Goal: Task Accomplishment & Management: Use online tool/utility

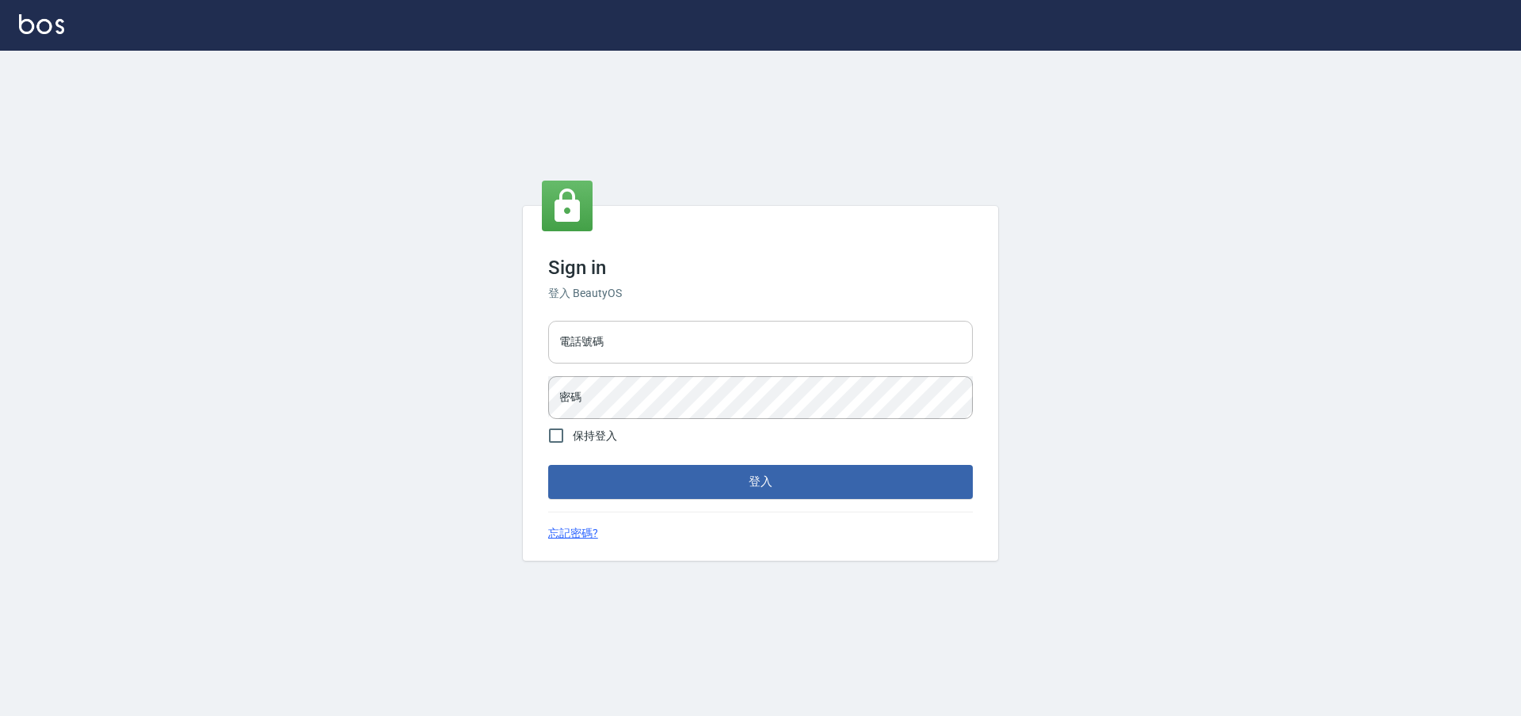
click at [766, 346] on input "電話號碼" at bounding box center [760, 342] width 424 height 43
type input "0225158181"
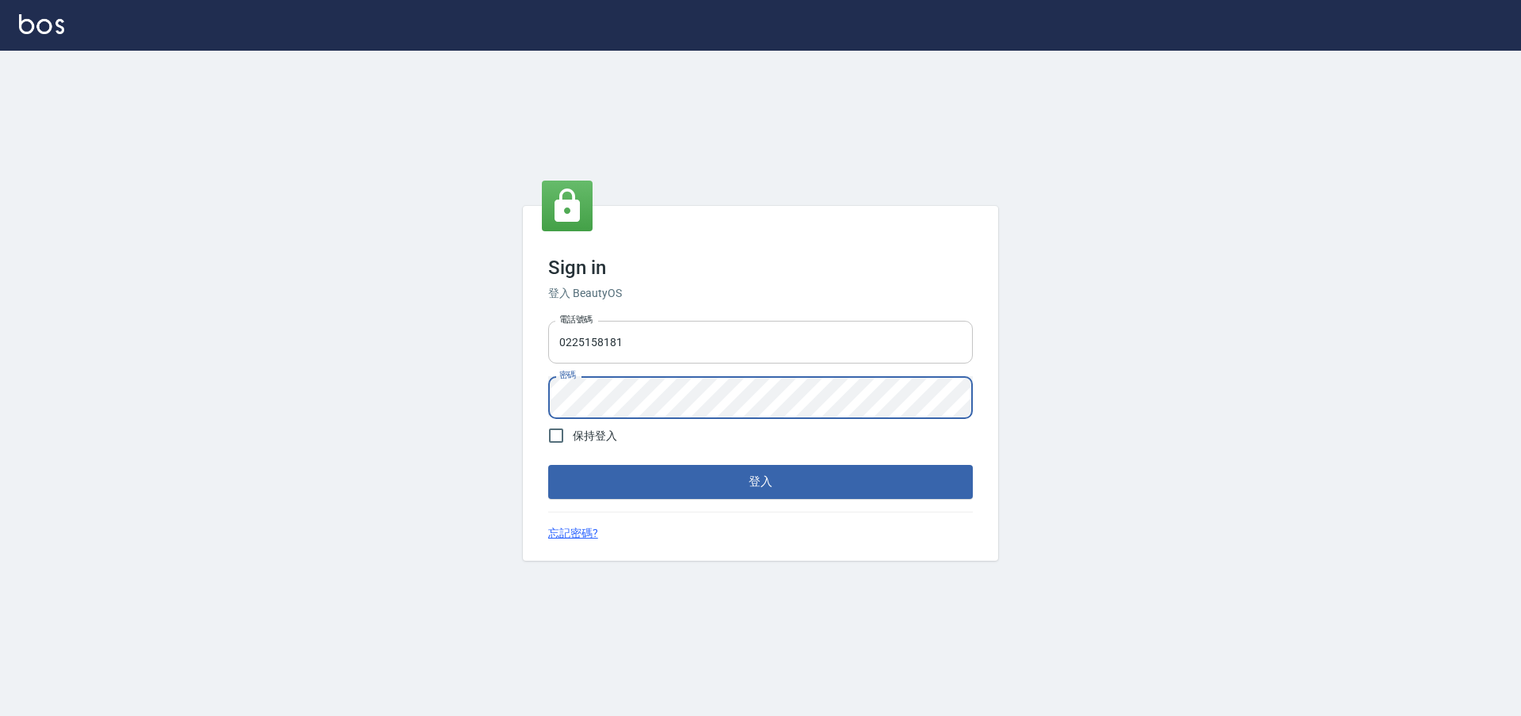
click at [548, 465] on button "登入" at bounding box center [760, 481] width 424 height 33
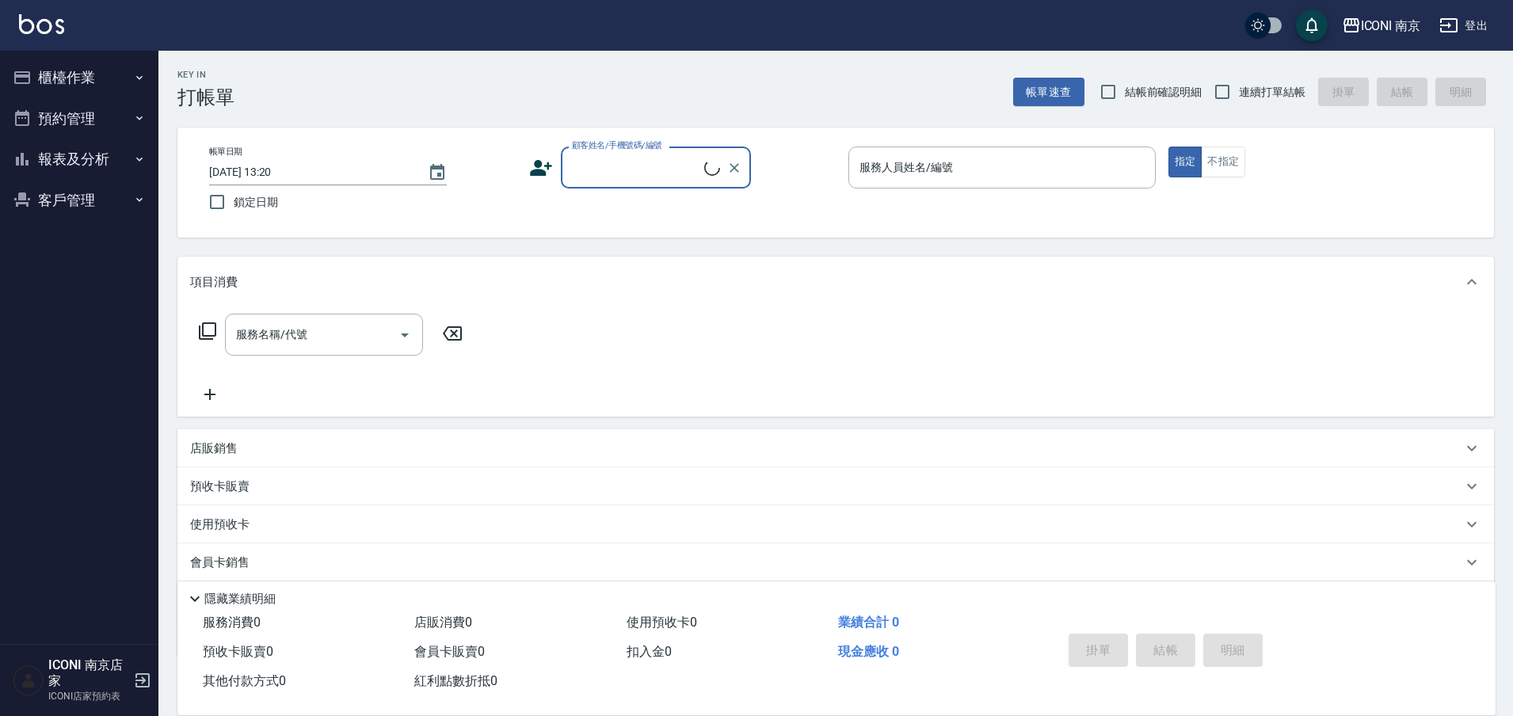
click at [113, 66] on button "櫃檯作業" at bounding box center [79, 77] width 146 height 41
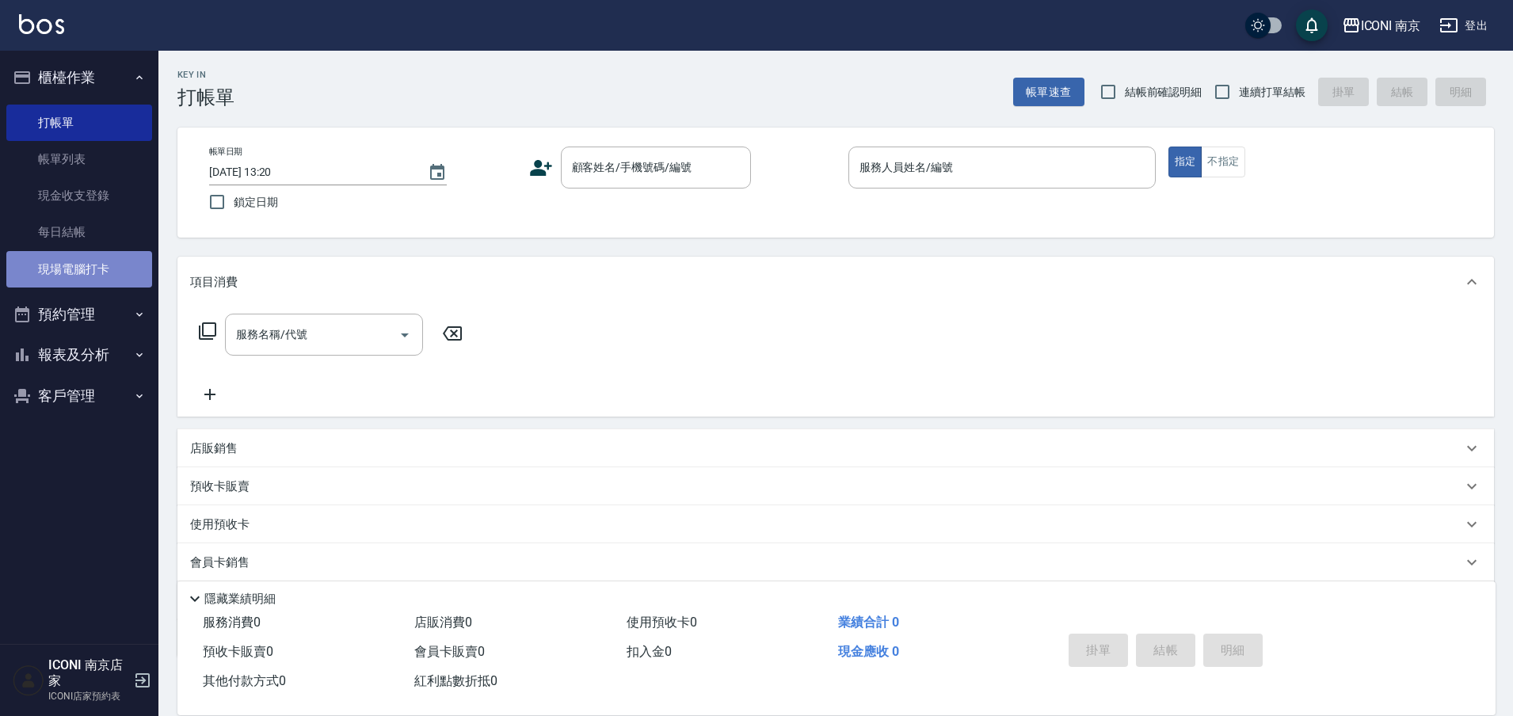
click at [81, 266] on link "現場電腦打卡" at bounding box center [79, 269] width 146 height 36
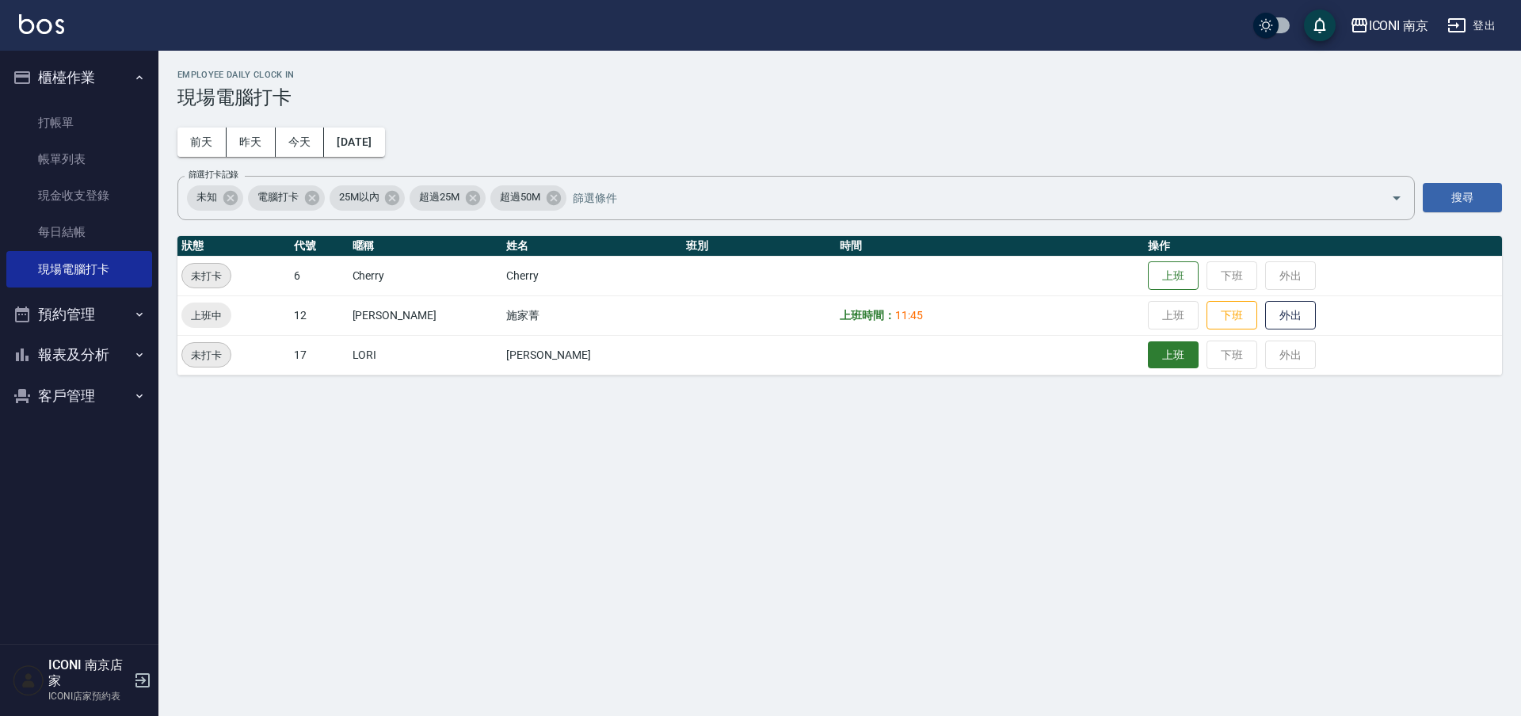
click at [1148, 355] on button "上班" at bounding box center [1173, 355] width 51 height 28
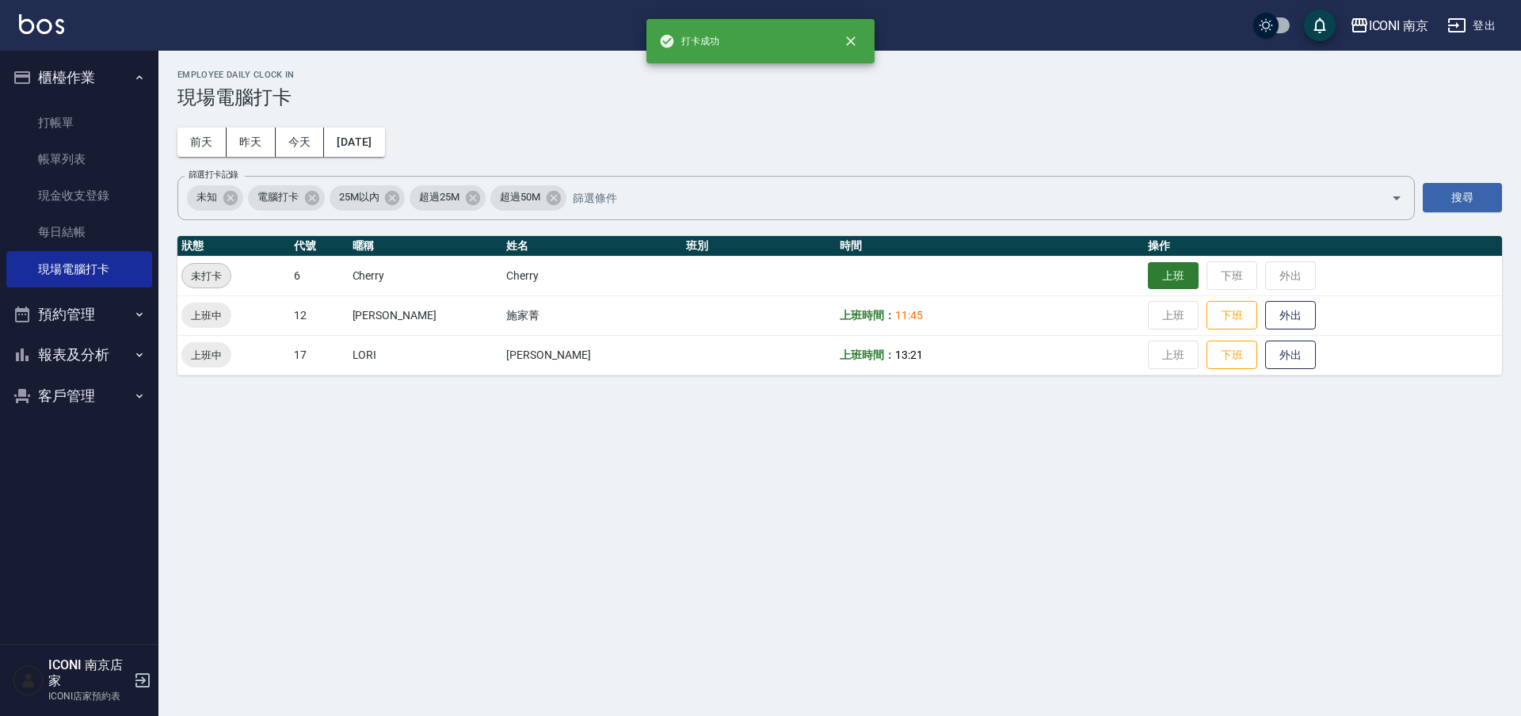
click at [1148, 277] on button "上班" at bounding box center [1173, 276] width 51 height 28
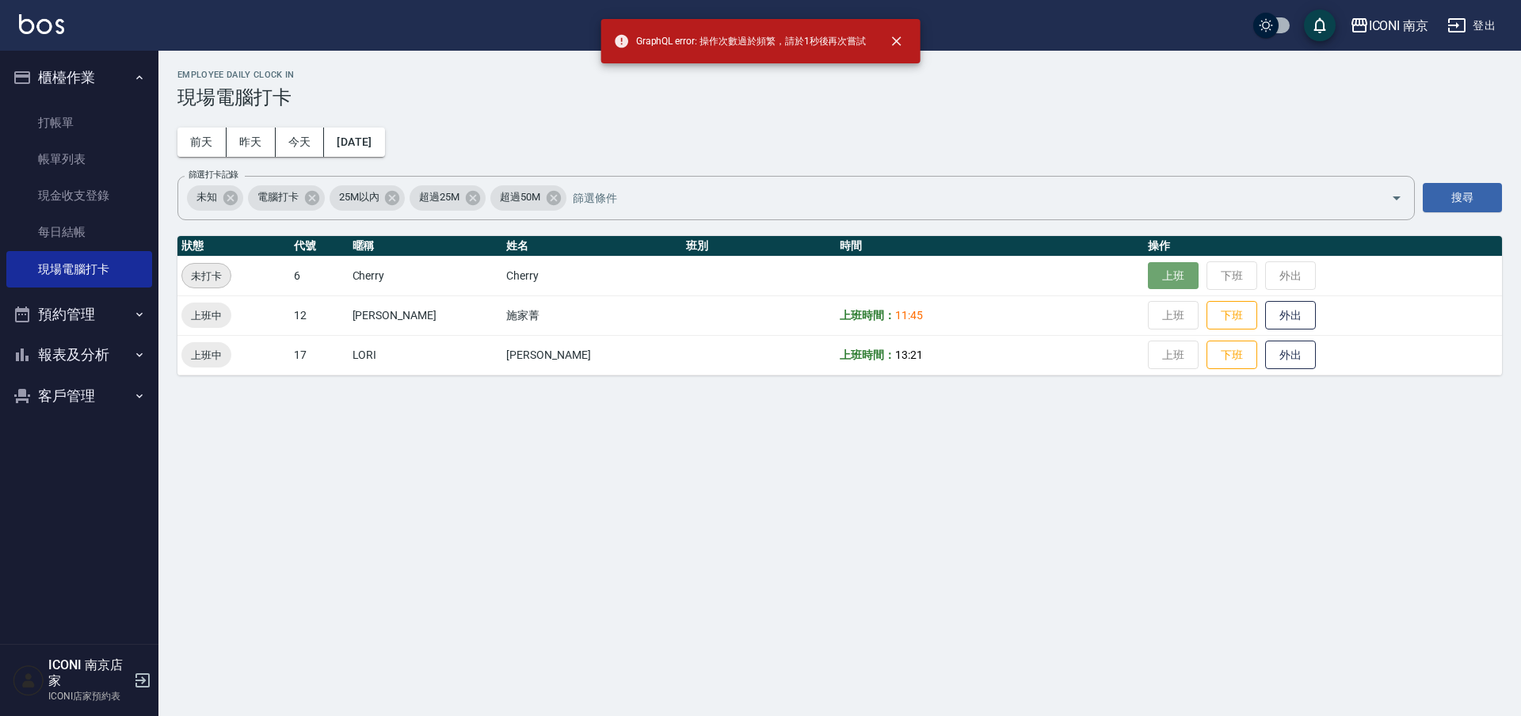
click at [1148, 280] on button "上班" at bounding box center [1173, 276] width 51 height 28
